Goal: Task Accomplishment & Management: Complete application form

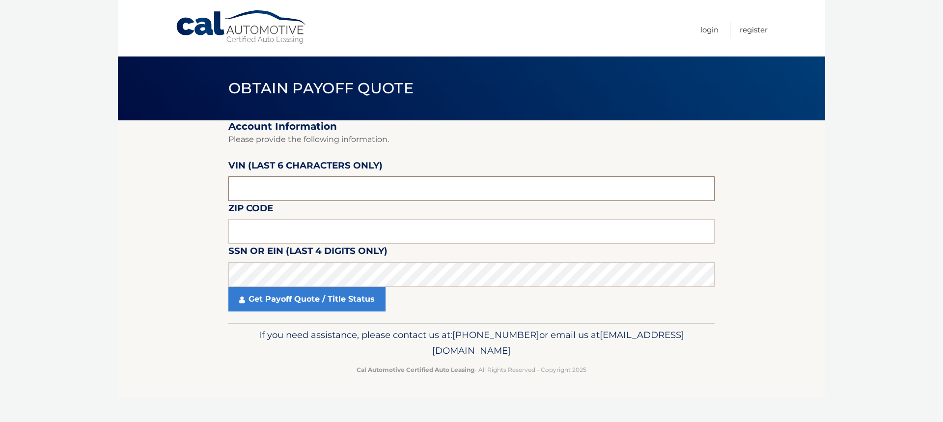
click at [292, 178] on input "text" at bounding box center [471, 188] width 486 height 25
click at [326, 190] on input "text" at bounding box center [471, 188] width 486 height 25
type input "088692"
click at [307, 232] on input "text" at bounding box center [471, 231] width 486 height 25
click at [299, 226] on input "text" at bounding box center [471, 231] width 486 height 25
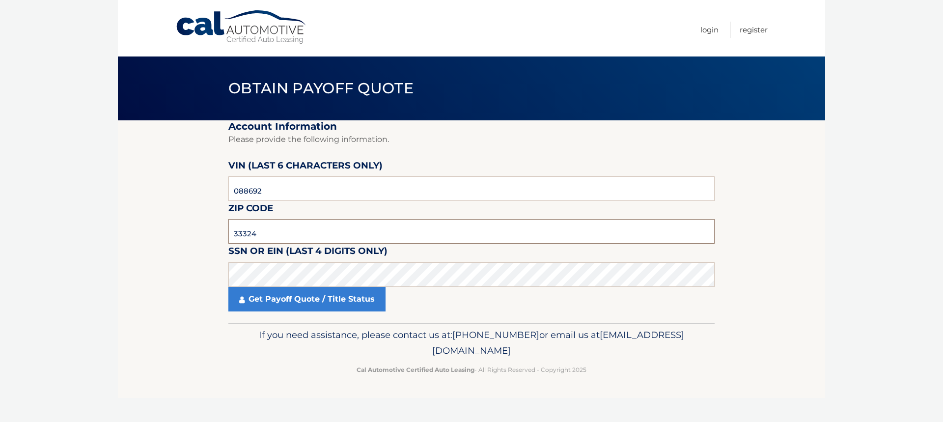
type input "33324"
click at [258, 261] on label "SSN or EIN (last 4 digits only)" at bounding box center [307, 253] width 159 height 18
click at [250, 302] on link "Get Payoff Quote / Title Status" at bounding box center [306, 299] width 157 height 25
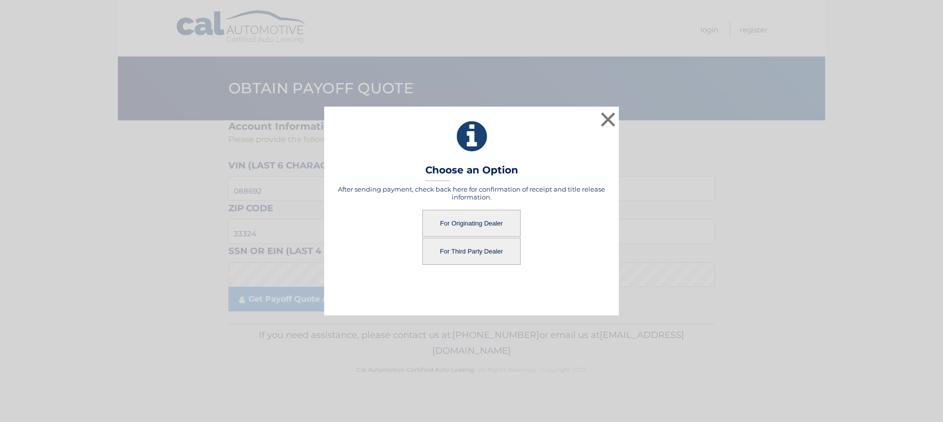
click at [450, 251] on button "For Third Party Dealer" at bounding box center [471, 251] width 98 height 27
click at [473, 247] on button "For Third Party Dealer" at bounding box center [471, 251] width 98 height 27
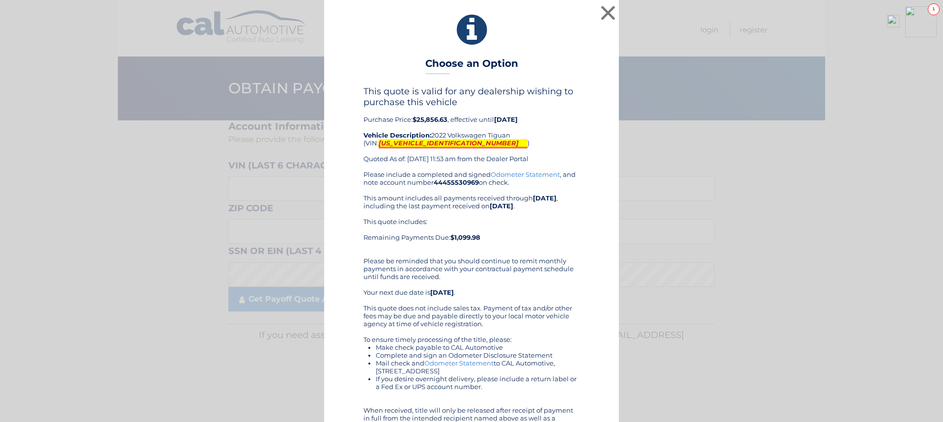
click at [739, 199] on div "× Choose an Option This quote is valid for any dealership wishing to purchase t…" at bounding box center [471, 240] width 935 height 481
